Goal: Task Accomplishment & Management: Complete application form

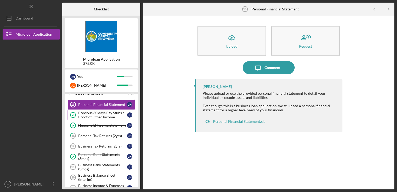
scroll to position [102, 0]
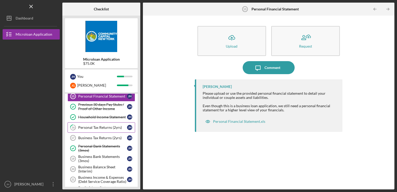
click at [104, 126] on div "Personal Tax Returns (2yrs)" at bounding box center [102, 127] width 49 height 4
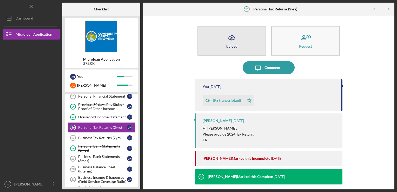
click at [230, 47] on div "Upload" at bounding box center [232, 46] width 12 height 4
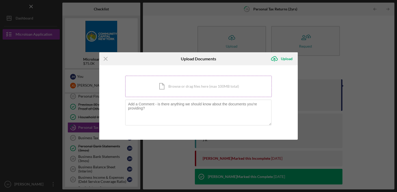
click at [167, 84] on div "Icon/Document Browse or drag files here (max 100MB total) Tap to choose files o…" at bounding box center [198, 86] width 146 height 21
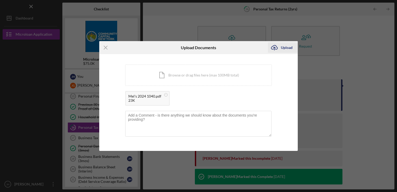
click at [288, 48] on div "Upload" at bounding box center [287, 47] width 12 height 10
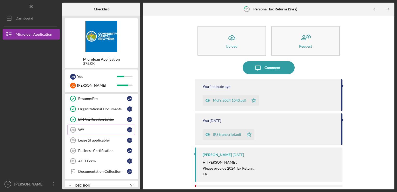
scroll to position [232, 0]
